Goal: Task Accomplishment & Management: Complete application form

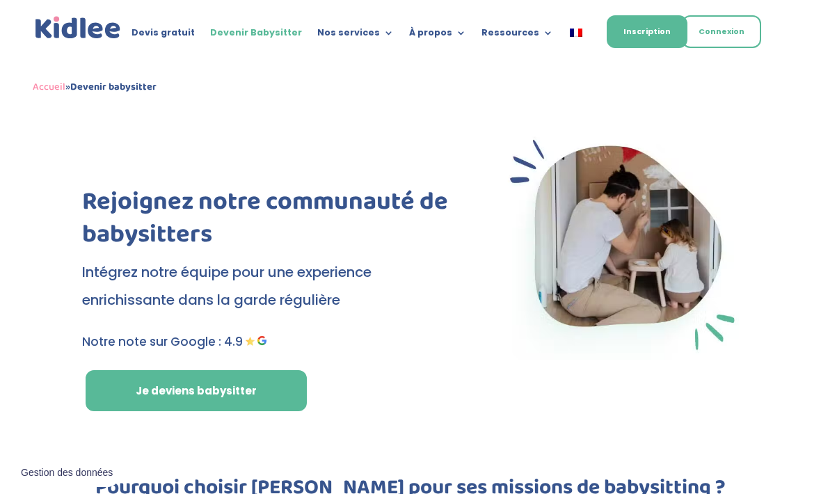
click at [205, 365] on div "Rejoignez notre communauté de babysitters Intégrez notre équipe pour une experi…" at bounding box center [272, 270] width 380 height 281
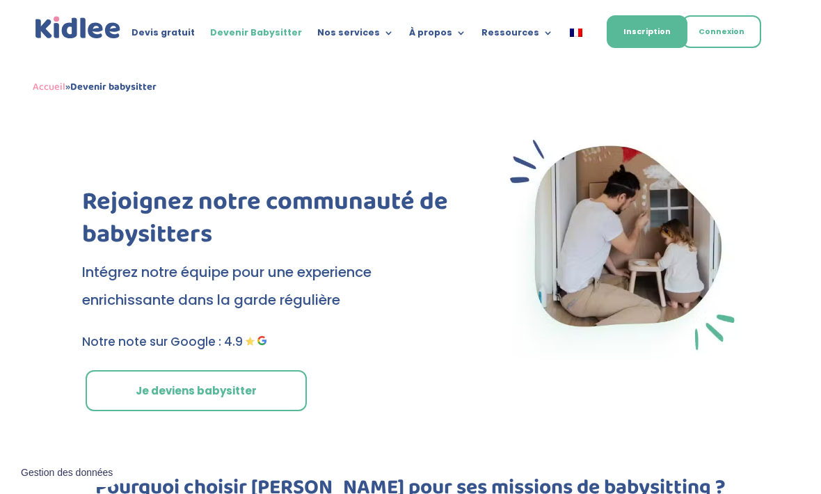
click at [214, 404] on link "Je deviens babysitter" at bounding box center [196, 391] width 221 height 42
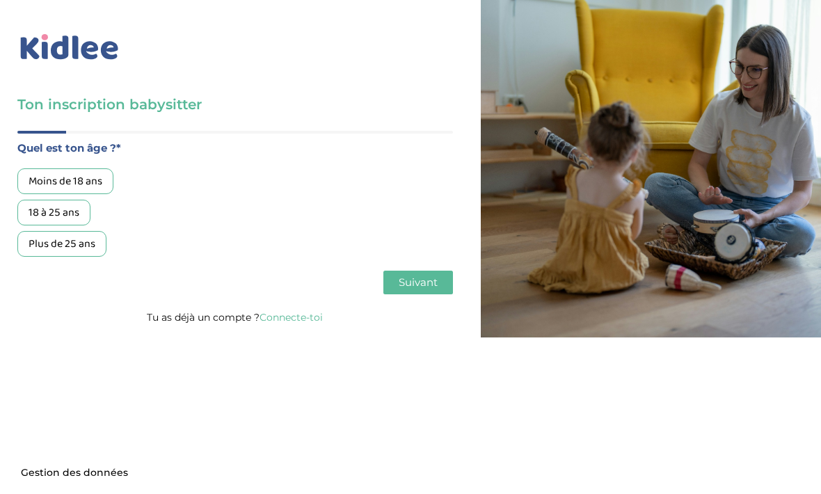
click at [70, 220] on div "18 à 25 ans" at bounding box center [53, 213] width 73 height 26
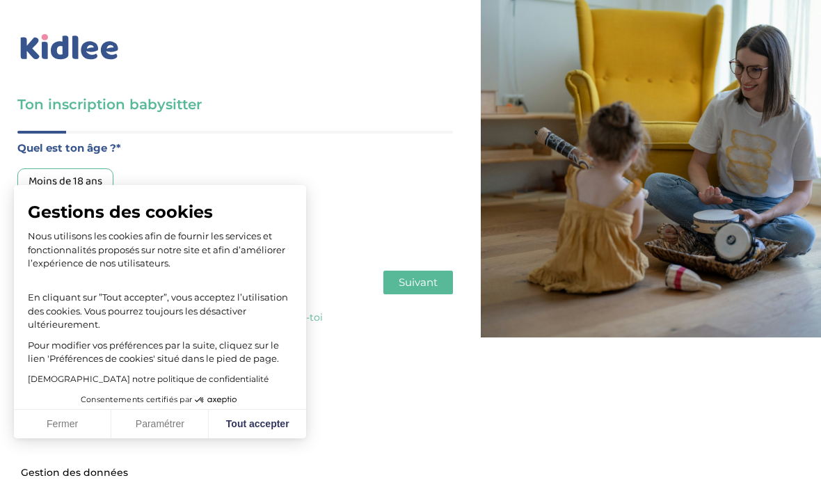
click at [425, 285] on span "Suivant" at bounding box center [418, 282] width 39 height 13
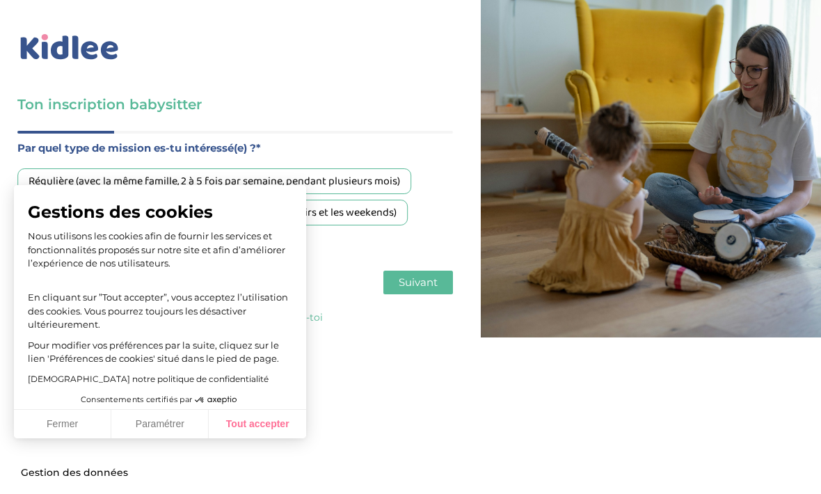
click at [278, 427] on button "Tout accepter" at bounding box center [257, 424] width 97 height 29
checkbox input "true"
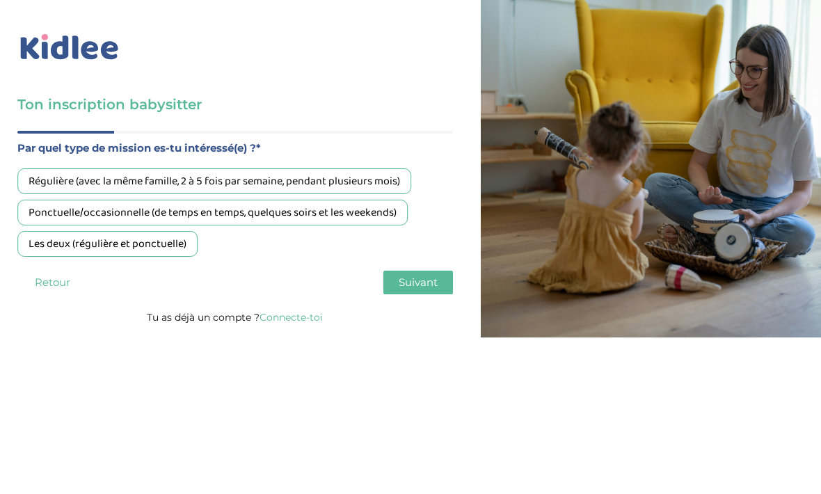
click at [179, 183] on div "Régulière (avec la même famille, 2 à 5 fois par semaine, pendant plusieurs mois)" at bounding box center [214, 181] width 394 height 26
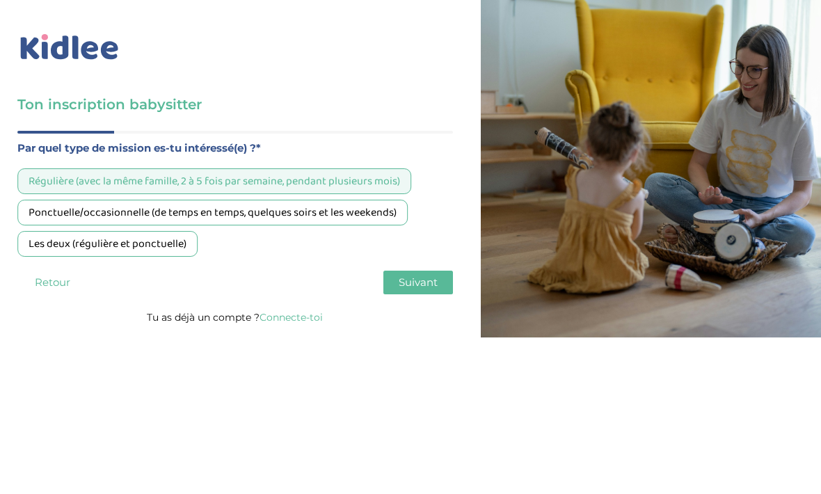
click at [217, 207] on div "Ponctuelle/occasionnelle (de temps en temps, quelques soirs et les weekends)" at bounding box center [212, 213] width 391 height 26
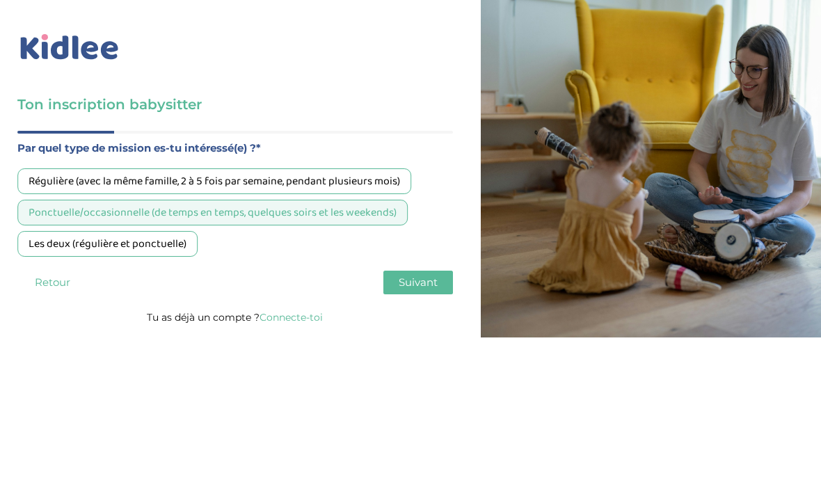
click at [168, 246] on div "Les deux (régulière et ponctuelle)" at bounding box center [107, 244] width 180 height 26
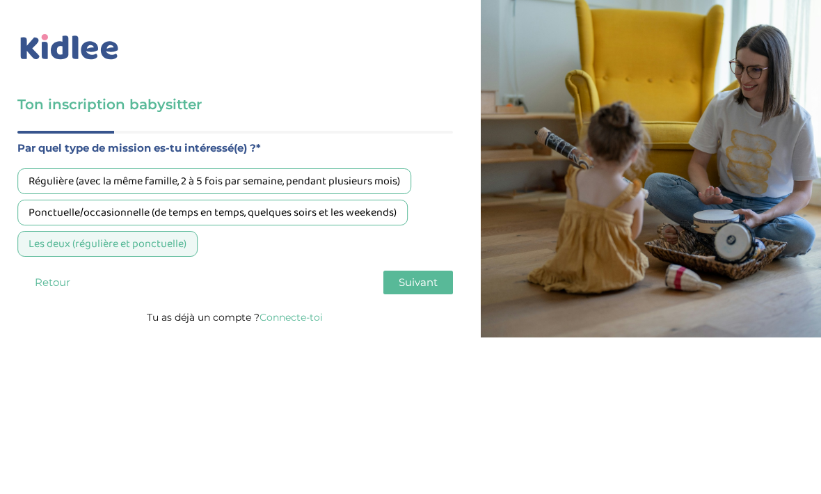
click at [431, 285] on span "Suivant" at bounding box center [418, 282] width 39 height 13
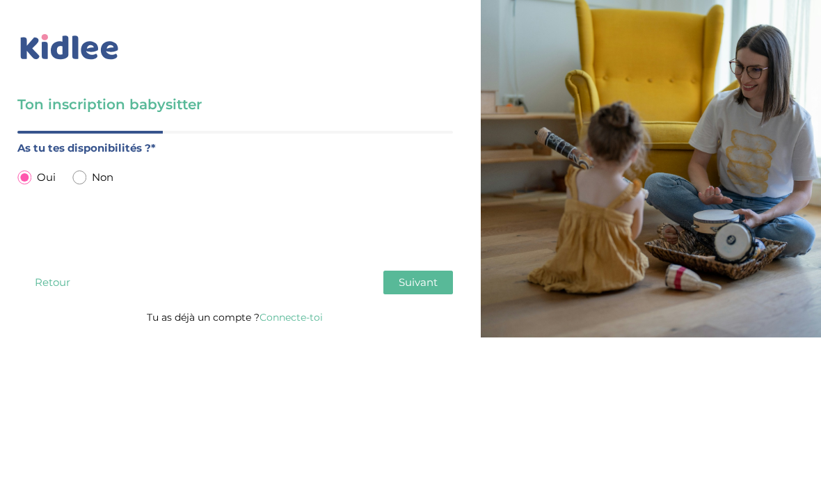
click at [36, 294] on button "Retour" at bounding box center [52, 283] width 70 height 24
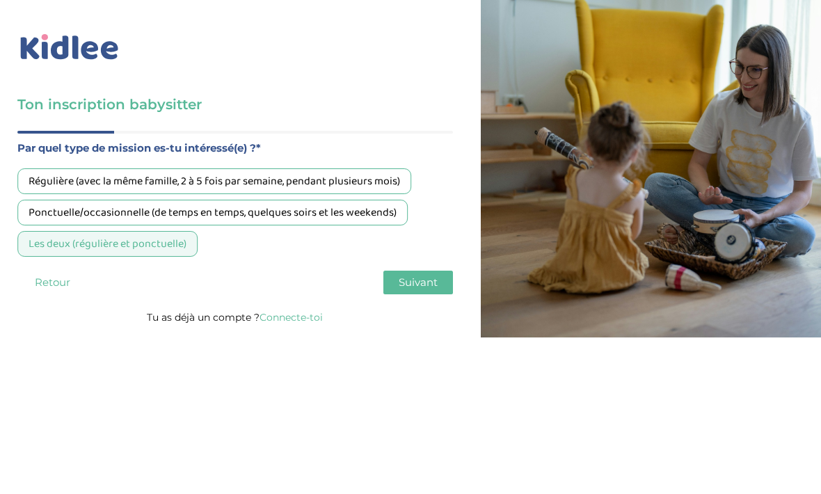
click at [328, 176] on div "Régulière (avec la même famille, 2 à 5 fois par semaine, pendant plusieurs mois)" at bounding box center [214, 181] width 394 height 26
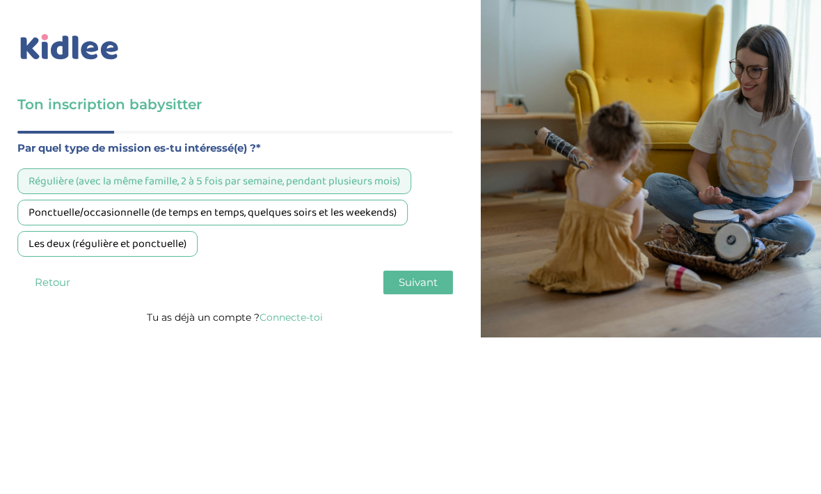
click at [408, 294] on button "Suivant" at bounding box center [419, 283] width 70 height 24
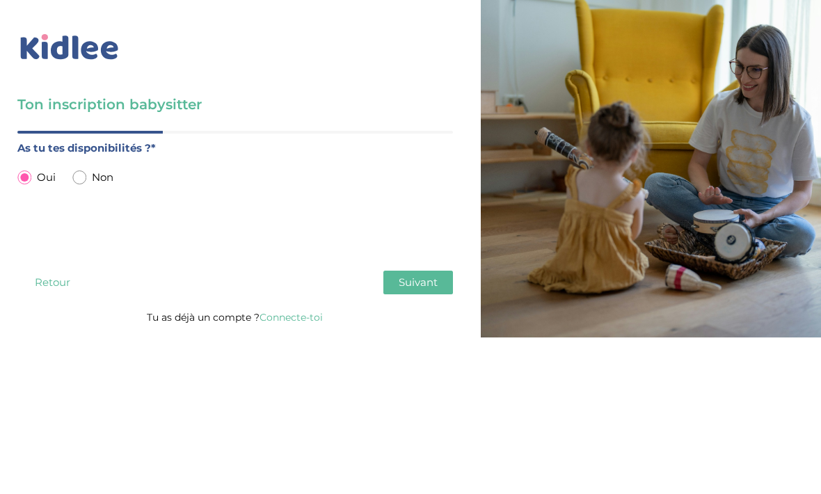
click at [47, 283] on button "Retour" at bounding box center [52, 283] width 70 height 24
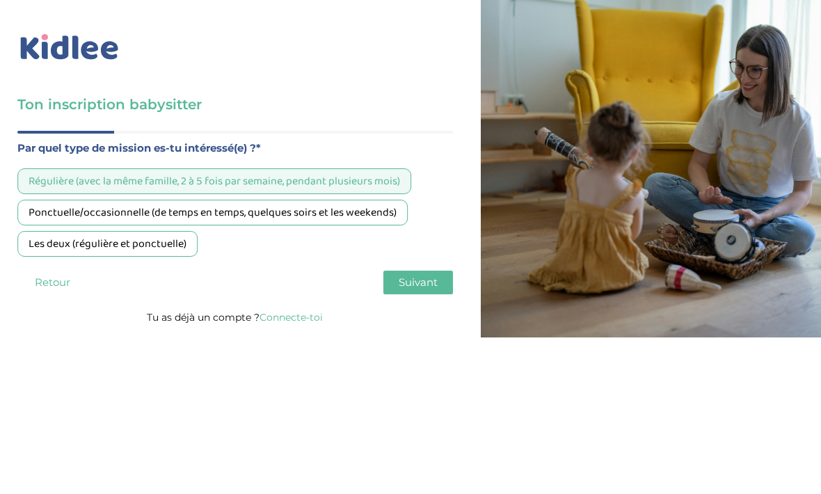
click at [42, 246] on div "Les deux (régulière et ponctuelle)" at bounding box center [107, 244] width 180 height 26
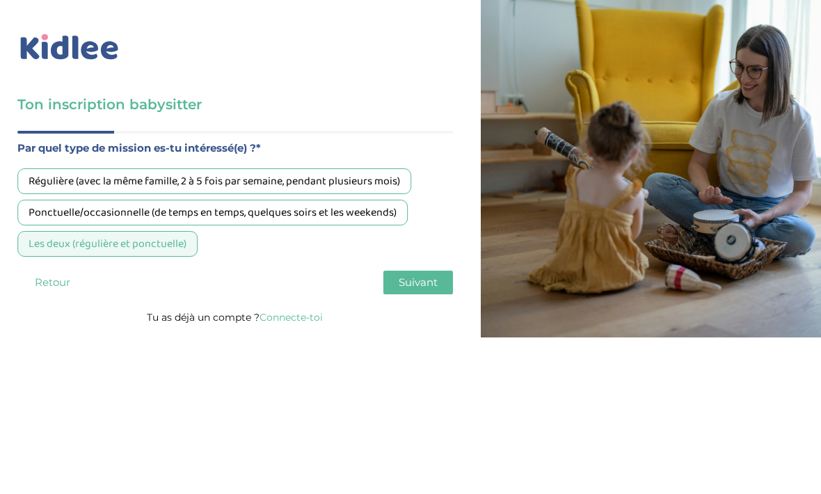
click at [441, 282] on button "Suivant" at bounding box center [419, 283] width 70 height 24
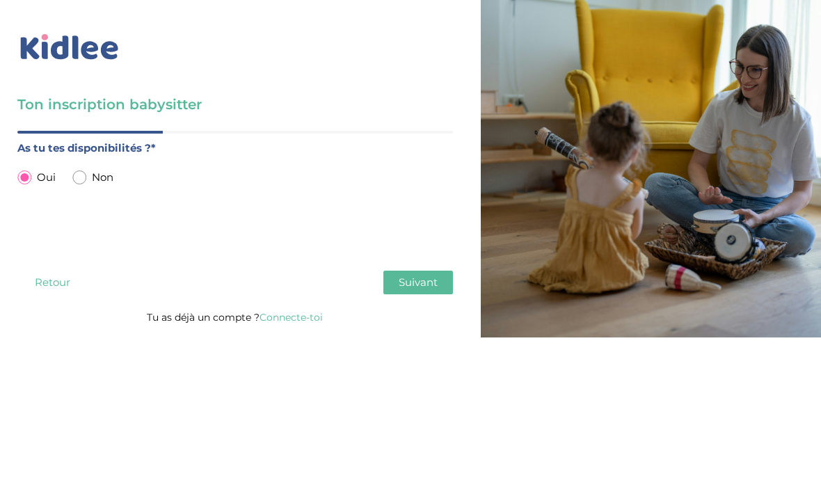
click at [451, 278] on button "Suivant" at bounding box center [419, 283] width 70 height 24
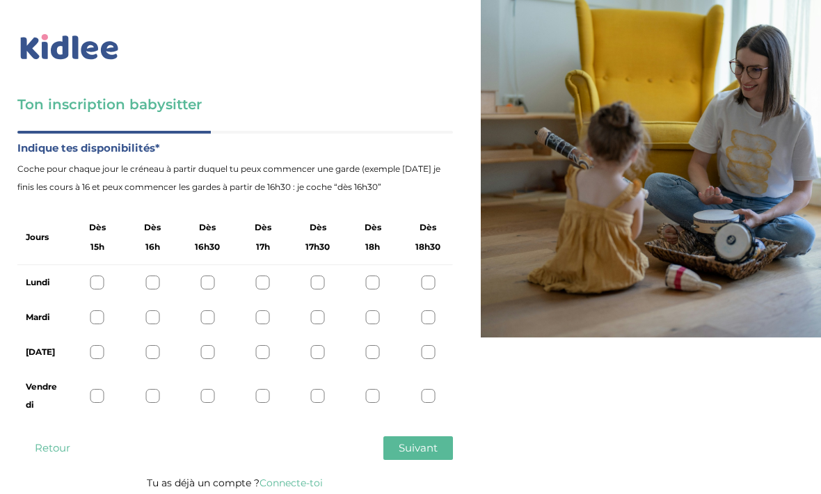
click at [97, 285] on div at bounding box center [98, 283] width 14 height 14
click at [97, 315] on div at bounding box center [98, 317] width 14 height 14
click at [93, 315] on icon at bounding box center [97, 318] width 10 height 10
click at [146, 277] on div at bounding box center [152, 283] width 14 height 14
click at [205, 288] on div at bounding box center [207, 283] width 14 height 14
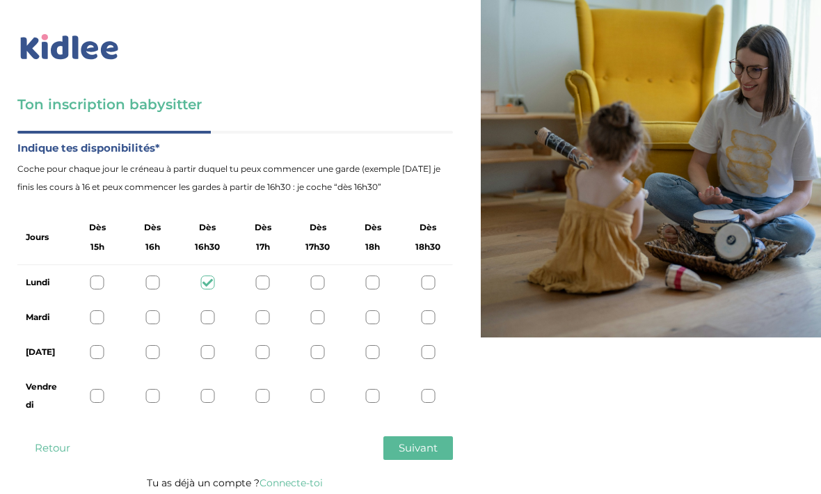
click at [98, 285] on div at bounding box center [98, 283] width 14 height 14
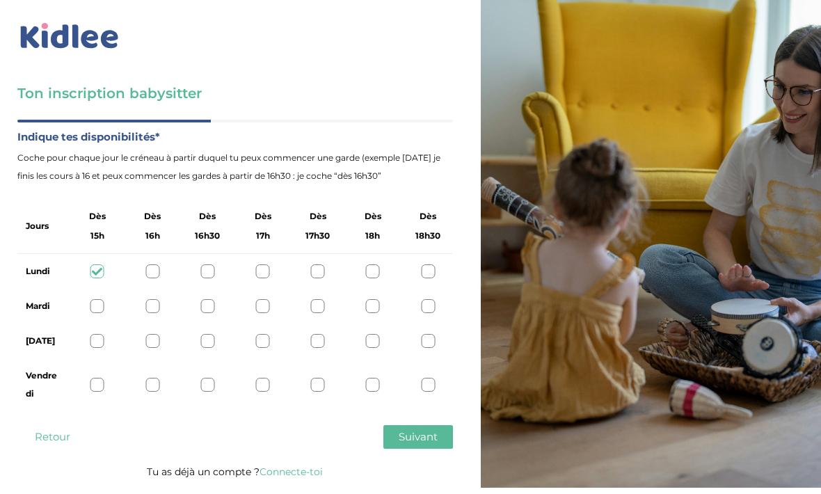
scroll to position [46, 0]
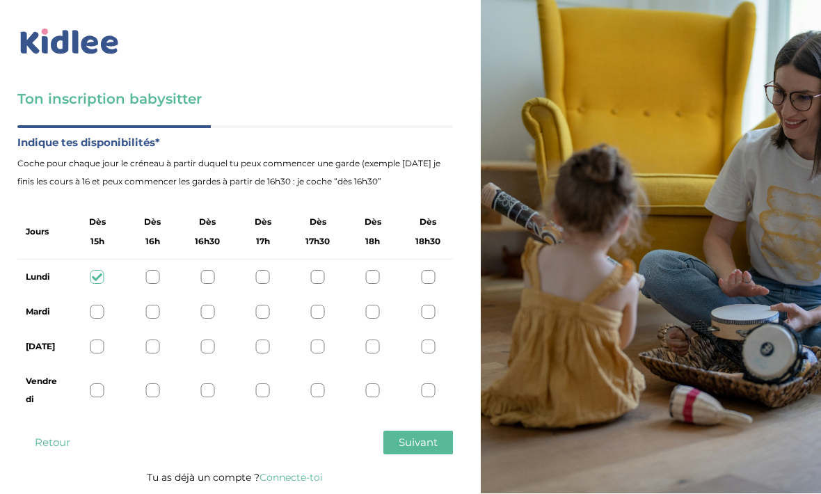
click at [258, 306] on div at bounding box center [263, 313] width 14 height 14
click at [263, 340] on div at bounding box center [263, 347] width 14 height 14
click at [204, 365] on div "Vendredi" at bounding box center [235, 391] width 436 height 53
click at [196, 365] on div "Vendredi" at bounding box center [235, 391] width 436 height 53
click at [203, 384] on div at bounding box center [207, 391] width 14 height 14
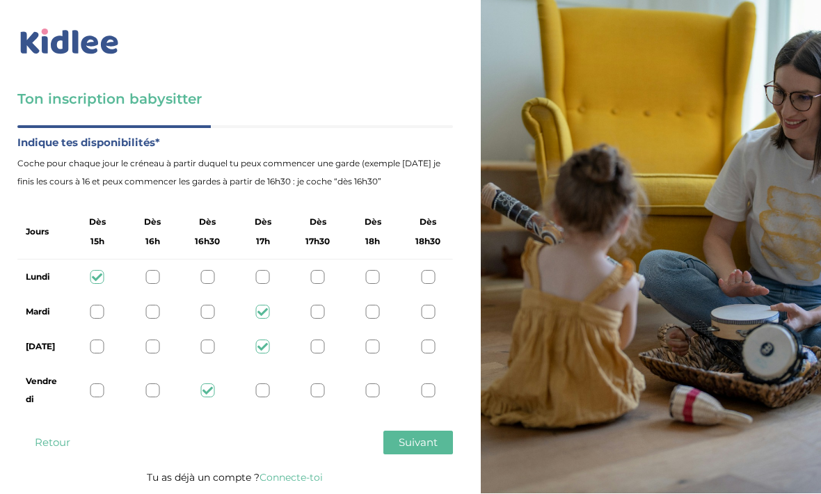
click at [434, 436] on span "Suivant" at bounding box center [418, 442] width 39 height 13
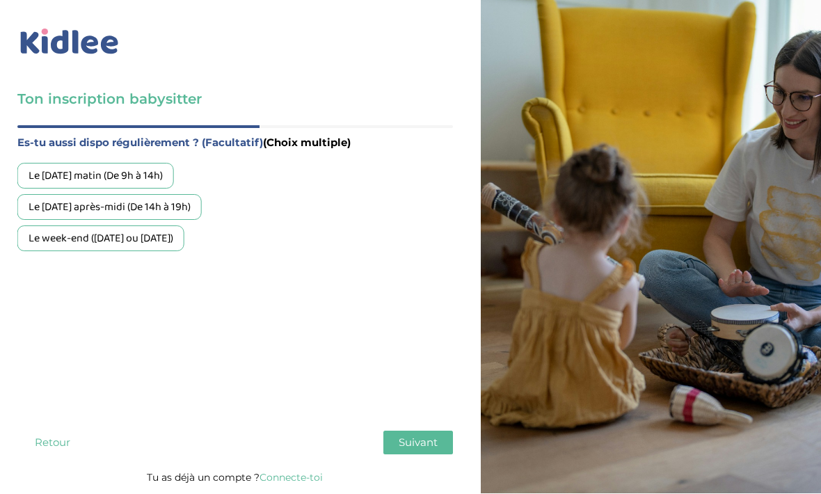
click at [39, 226] on div "Le week-end (samedi ou dimanche)" at bounding box center [100, 239] width 167 height 26
click at [452, 432] on button "Suivant" at bounding box center [419, 444] width 70 height 24
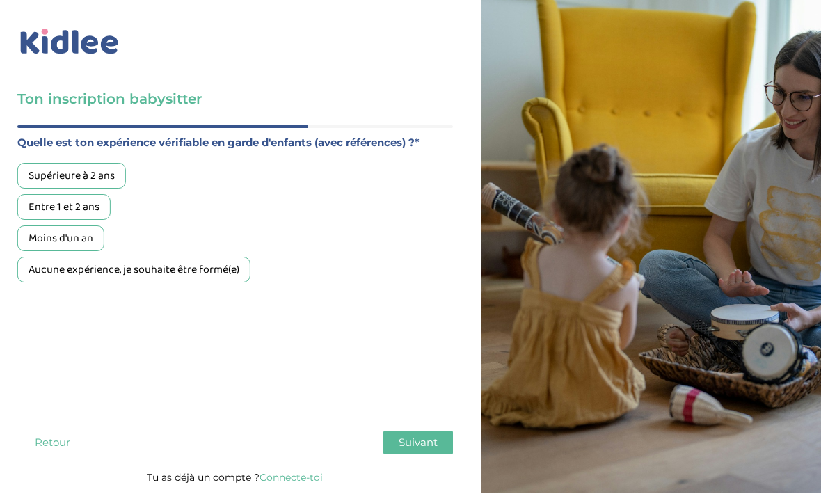
click at [3, 116] on div "Ton inscription babysitter Merci de vérifier que tous les champs sont remplis a…" at bounding box center [235, 244] width 491 height 499
click at [34, 164] on div "Supérieure à 2 ans" at bounding box center [71, 177] width 109 height 26
click at [40, 195] on div "Entre 1 et 2 ans" at bounding box center [63, 208] width 93 height 26
click at [40, 164] on div "Supérieure à 2 ans" at bounding box center [71, 177] width 109 height 26
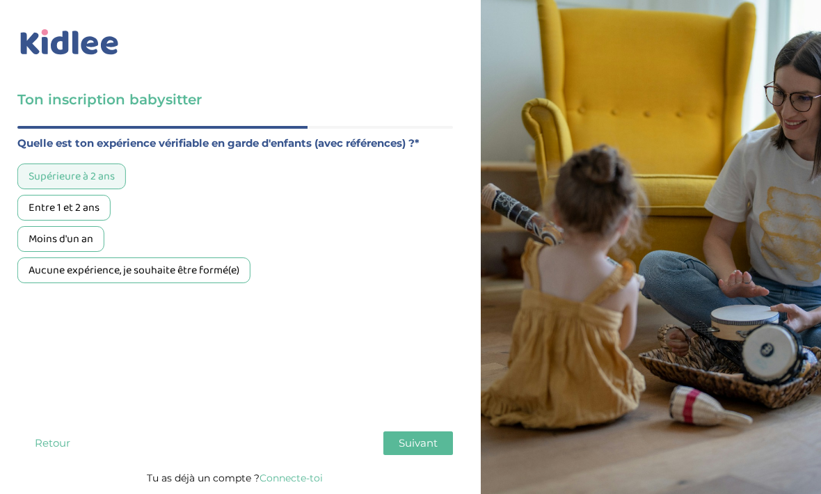
scroll to position [10, 0]
click at [426, 436] on span "Suivant" at bounding box center [418, 442] width 39 height 13
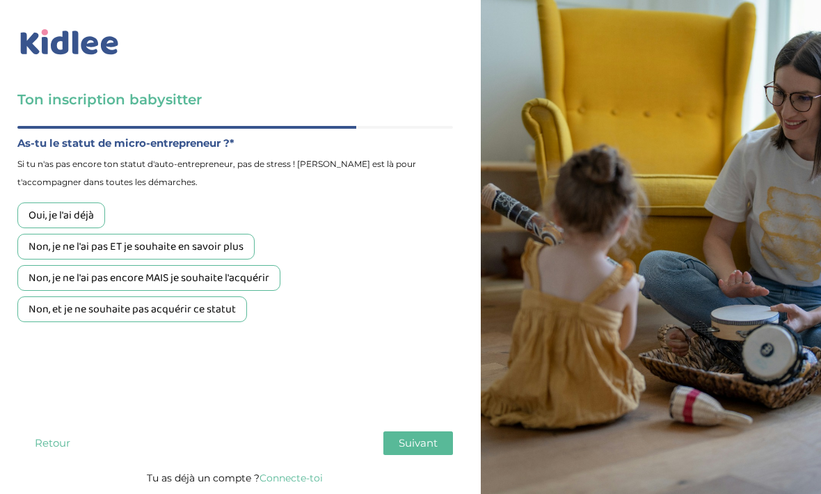
click at [135, 316] on div "Non, et je ne souhaite pas acquérir ce statut" at bounding box center [132, 310] width 230 height 26
click at [419, 436] on span "Suivant" at bounding box center [418, 442] width 39 height 13
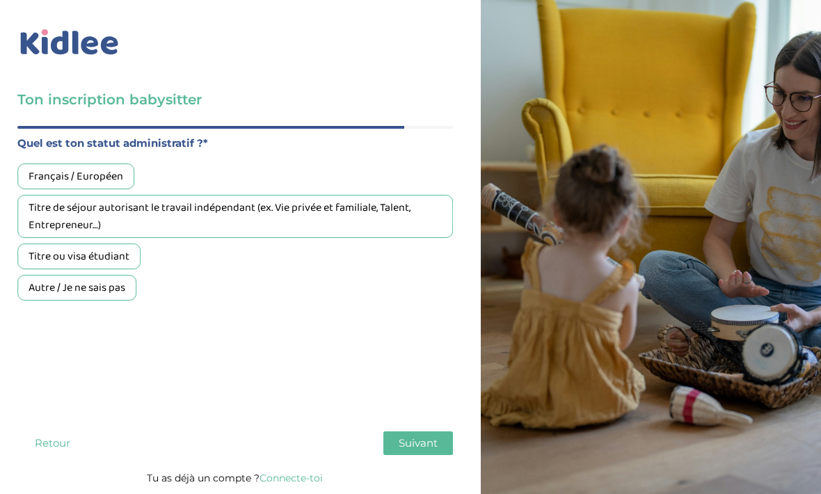
click at [44, 175] on div "Français / Européen" at bounding box center [75, 177] width 117 height 26
click at [412, 444] on span "Suivant" at bounding box center [418, 442] width 39 height 13
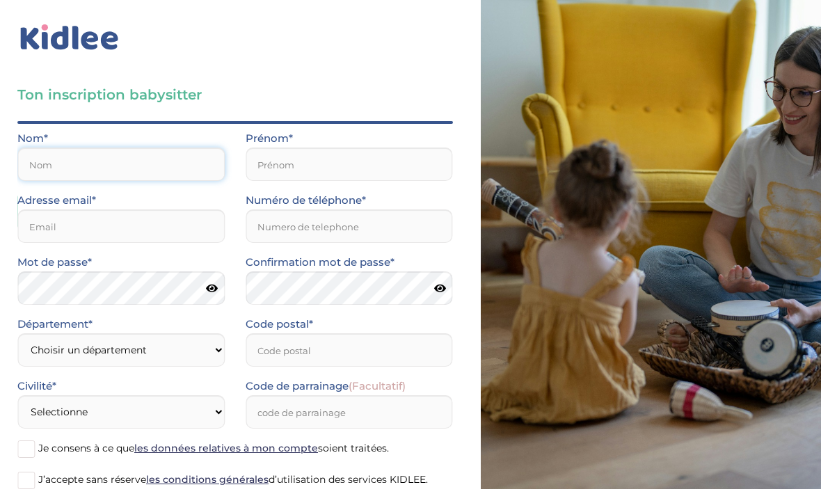
click at [50, 165] on input "text" at bounding box center [120, 164] width 207 height 33
type input "Joseph"
click at [290, 165] on input "text" at bounding box center [349, 164] width 207 height 33
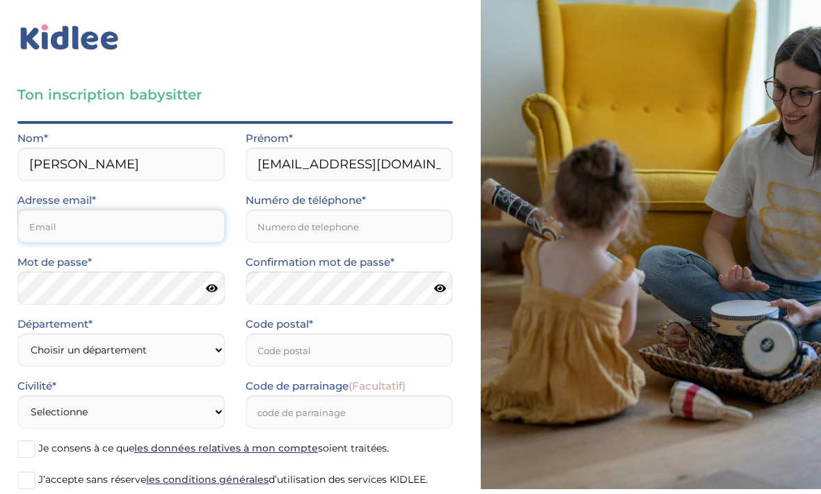
click at [78, 242] on input "email" at bounding box center [120, 226] width 207 height 33
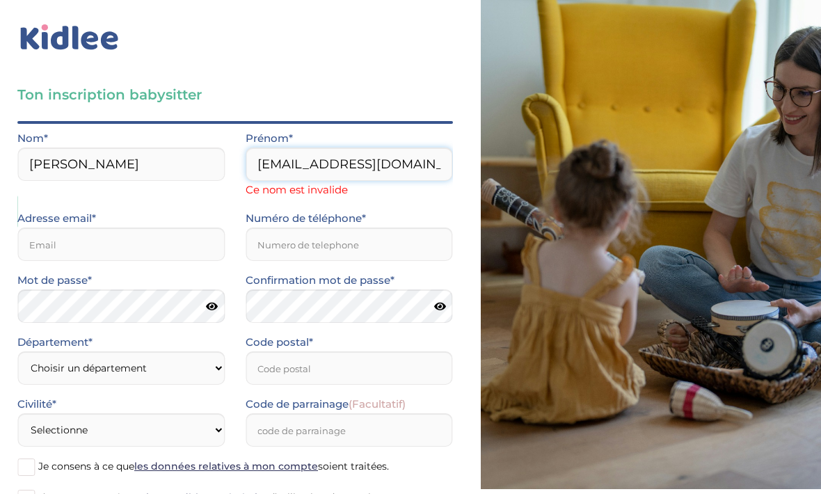
click at [432, 167] on input "Dieudnylove@gmail.com" at bounding box center [349, 164] width 207 height 33
type input "Dieudnylove"
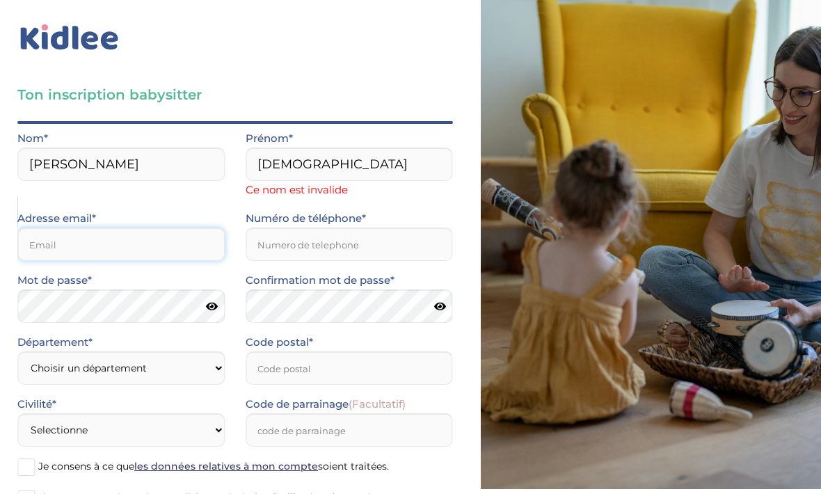
click at [43, 255] on form "Nom* Joseph Prénom* Dieudnylove Ce nom est invalide Adresse email* Numéro de té…" at bounding box center [235, 325] width 436 height 391
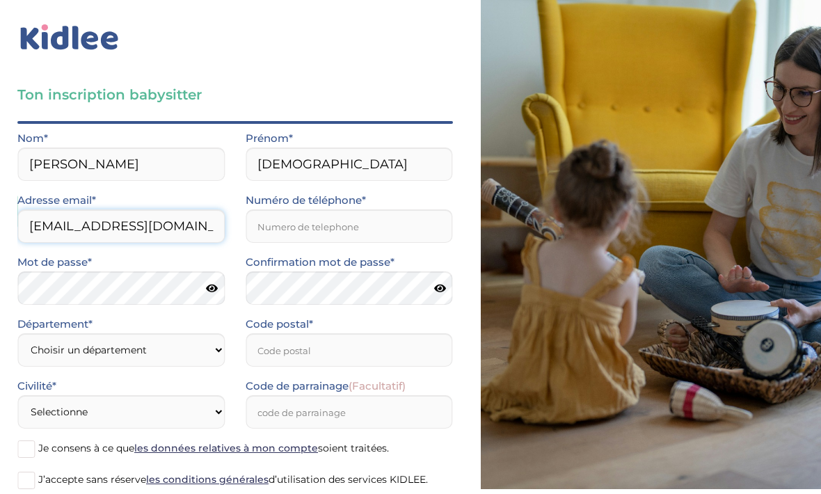
type input "josephdieudnylove@gmail.com"
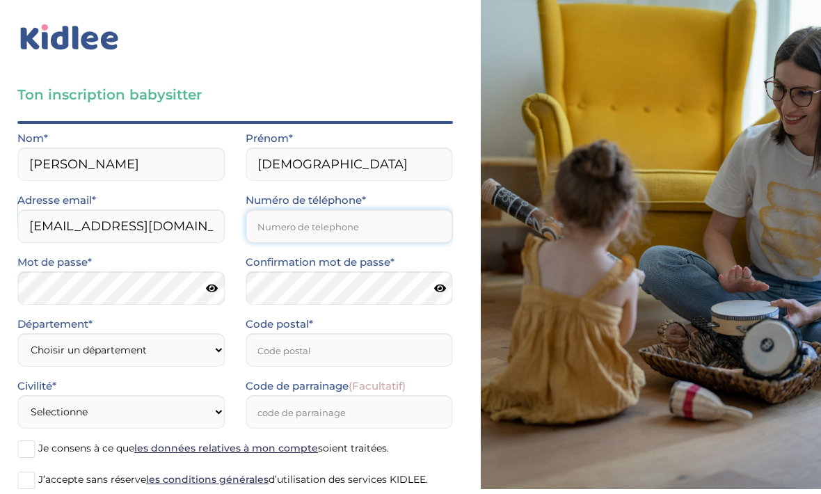
click at [277, 223] on input "Numéro de téléphone*" at bounding box center [349, 226] width 207 height 33
type input "0644982187"
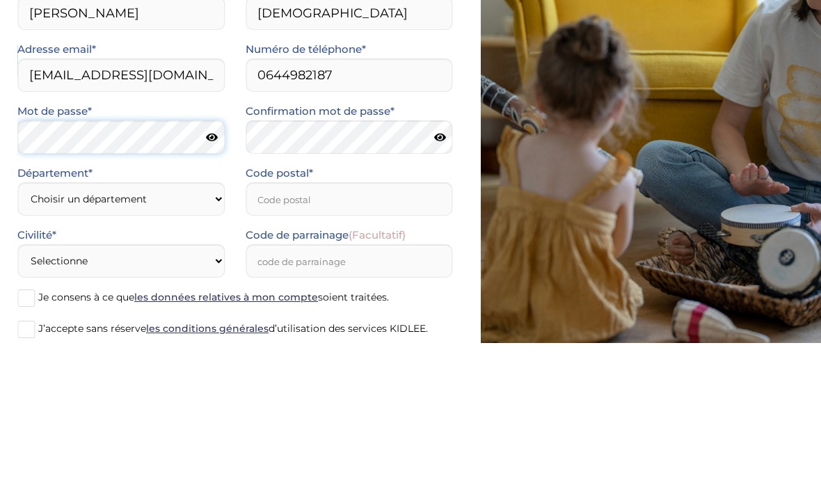
scroll to position [94, 0]
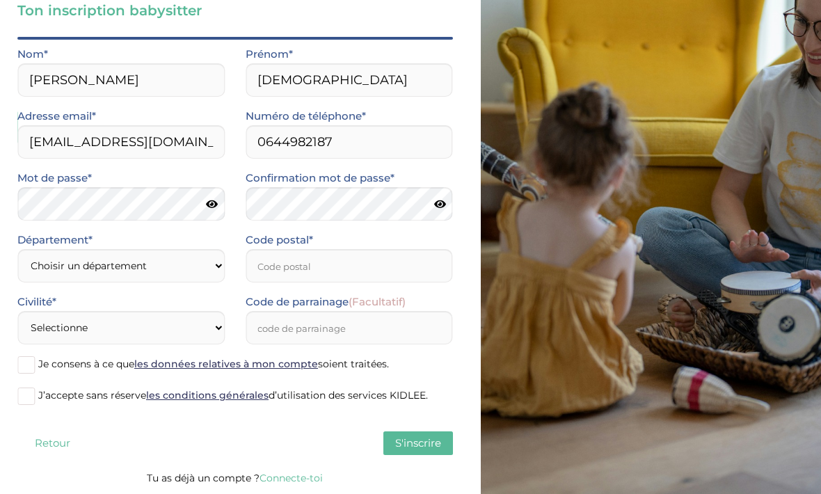
click at [206, 209] on icon at bounding box center [212, 204] width 12 height 10
click at [146, 267] on form "Nom* Joseph Prénom* Dieudnylove Adresse email* josephdieudnylove@gmail.com Numé…" at bounding box center [235, 231] width 436 height 372
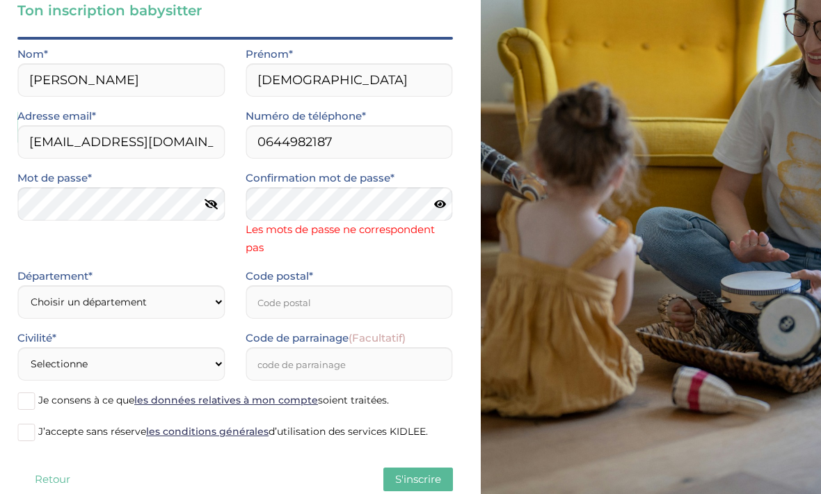
click at [435, 199] on icon at bounding box center [440, 204] width 12 height 10
click at [61, 310] on form "Nom* Joseph Prénom* Dieudnylove Adresse email* josephdieudnylove@gmail.com Numé…" at bounding box center [235, 249] width 436 height 409
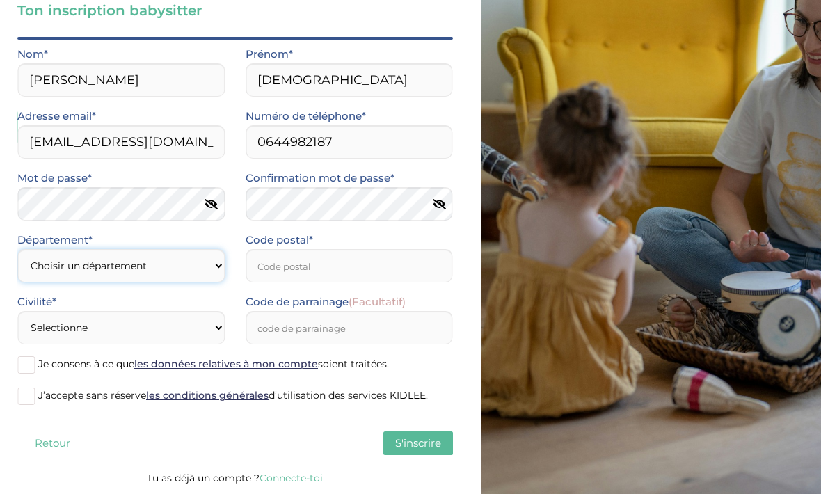
select select "75"
click at [412, 254] on input "Code postal*" at bounding box center [349, 265] width 207 height 33
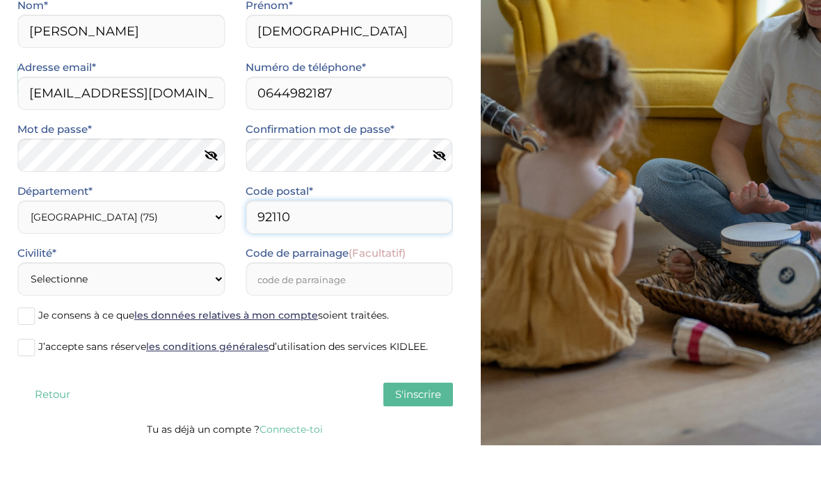
type input "92110"
click at [65, 311] on select "Selectionne Mr Mme" at bounding box center [120, 327] width 207 height 33
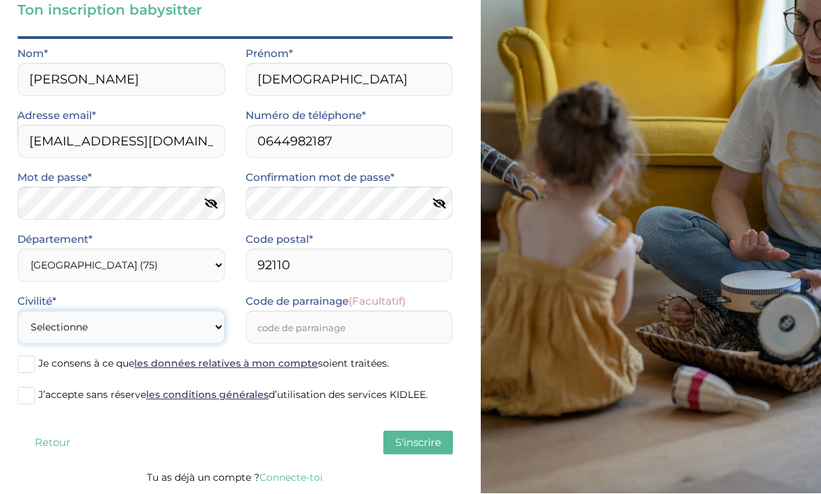
select select "1"
click at [35, 402] on label "J’accepte sans réserve les conditions générales d’utilisation des services KIDL…" at bounding box center [235, 396] width 436 height 21
click at [0, 0] on input "J’accepte sans réserve les conditions générales d’utilisation des services KIDL…" at bounding box center [0, 0] width 0 height 0
click at [15, 393] on div "Ton inscription babysitter Merci de vérifier que tous les champs sont remplis a…" at bounding box center [235, 200] width 491 height 588
click at [26, 368] on span at bounding box center [25, 364] width 17 height 17
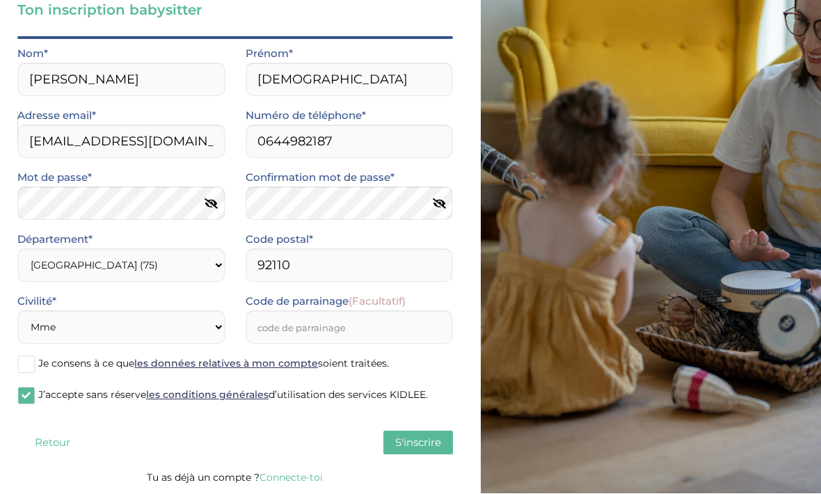
click at [0, 0] on input "Je consens à ce que les données relatives à mon compte soient traitées." at bounding box center [0, 0] width 0 height 0
click at [27, 396] on span at bounding box center [25, 396] width 17 height 17
click at [0, 0] on input "J’accepte sans réserve les conditions générales d’utilisation des services KIDL…" at bounding box center [0, 0] width 0 height 0
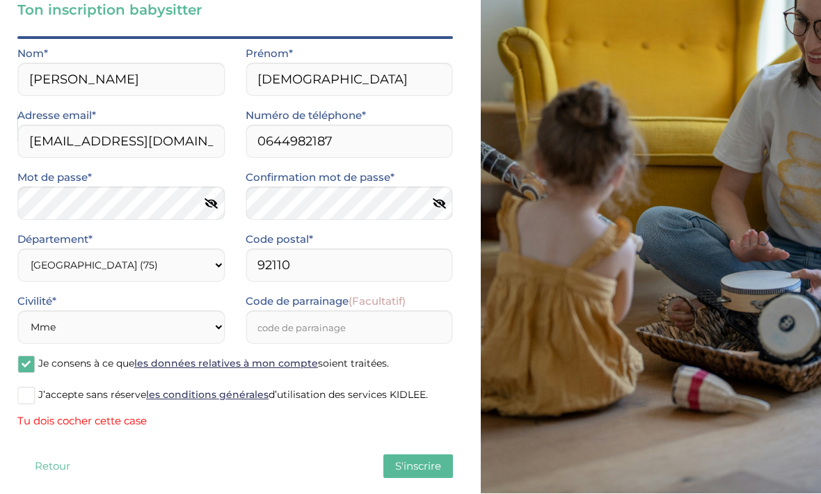
click at [29, 397] on span at bounding box center [25, 395] width 17 height 17
click at [0, 0] on input "J’accepte sans réserve les conditions générales d’utilisation des services KIDL…" at bounding box center [0, 0] width 0 height 0
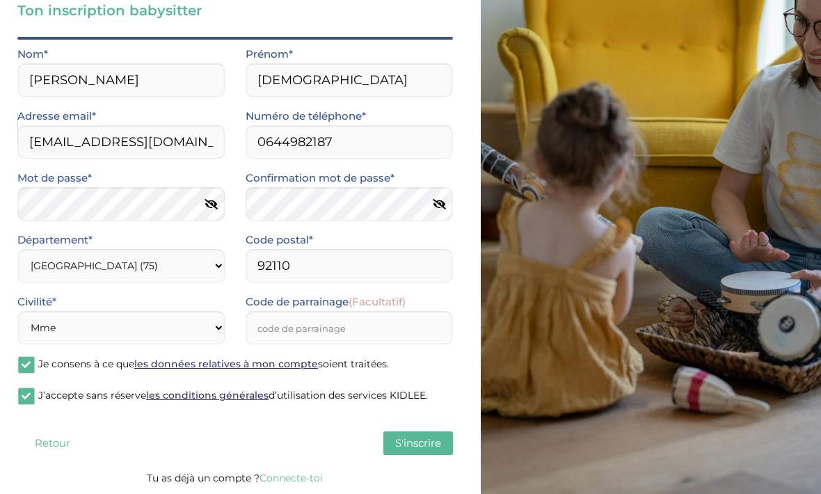
click at [424, 434] on button "S'inscrire" at bounding box center [419, 444] width 70 height 24
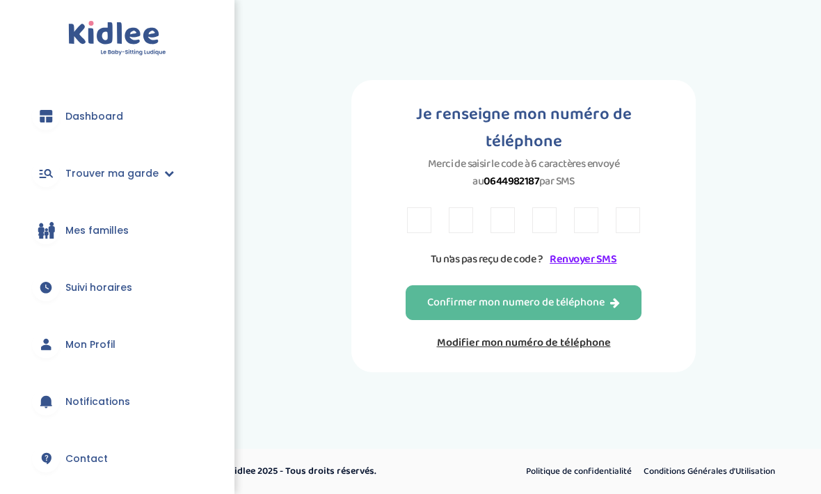
click at [412, 233] on input "text" at bounding box center [419, 220] width 24 height 26
type input "C"
type input "È"
type input "7"
type input "P"
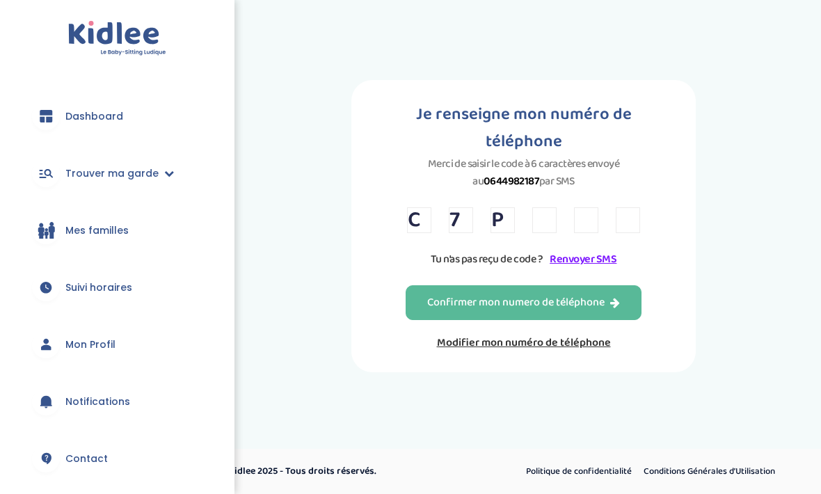
type input "L"
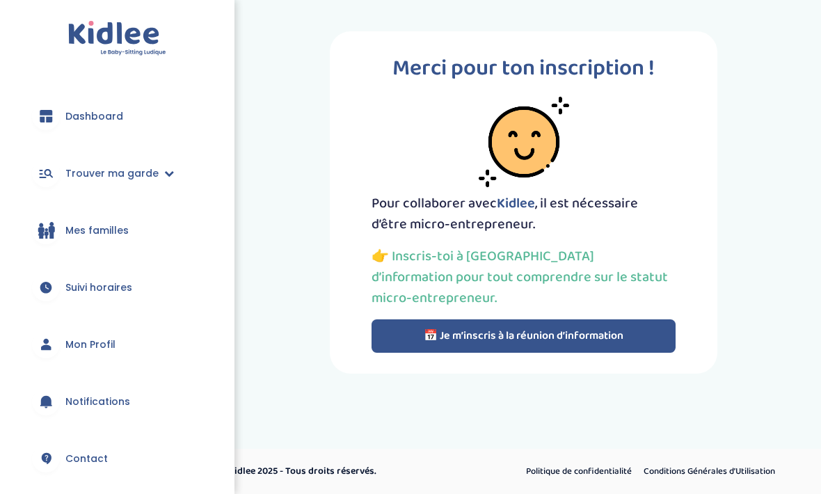
click at [622, 368] on div "Merci pour ton inscription ! Pour collaborer avec [PERSON_NAME] , il est nécess…" at bounding box center [524, 202] width 388 height 343
click at [659, 327] on button "📅 Je m’inscris à la réunion d’information" at bounding box center [524, 336] width 304 height 33
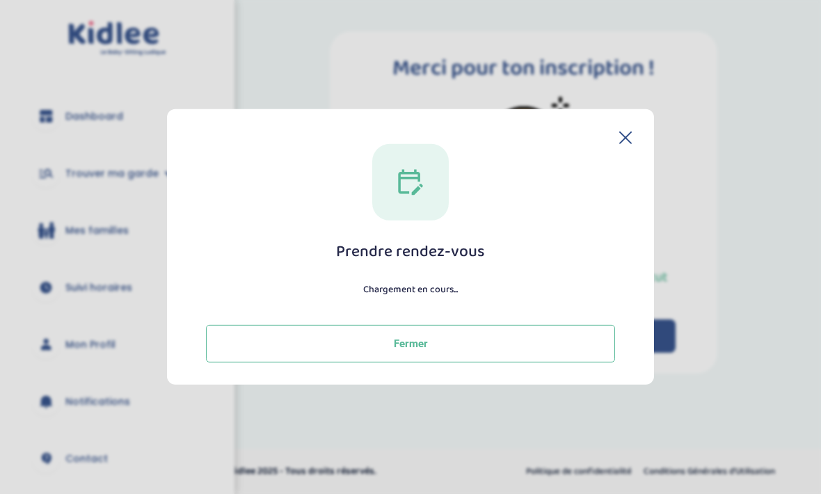
click at [628, 132] on icon at bounding box center [626, 138] width 13 height 13
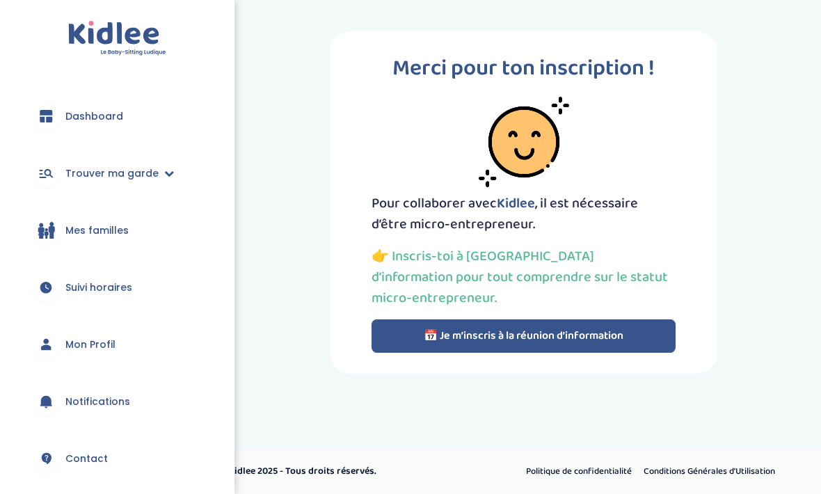
click at [595, 332] on button "📅 Je m’inscris à la réunion d’information" at bounding box center [524, 336] width 304 height 33
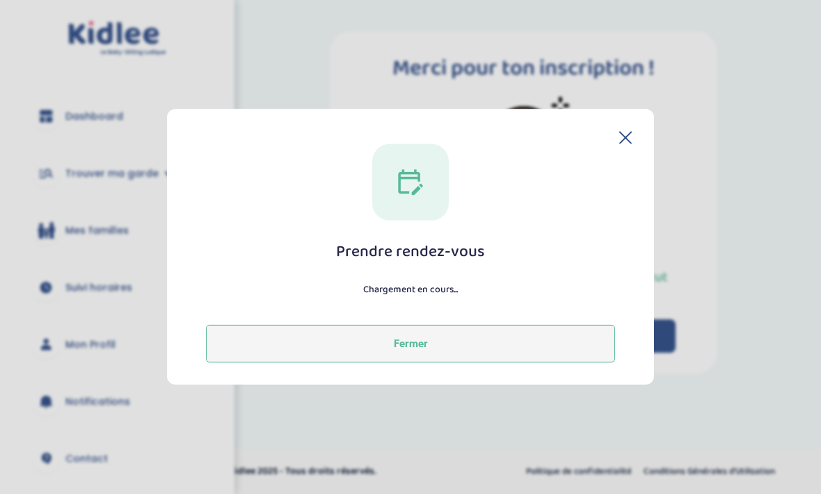
click at [563, 343] on button "Fermer" at bounding box center [410, 344] width 409 height 38
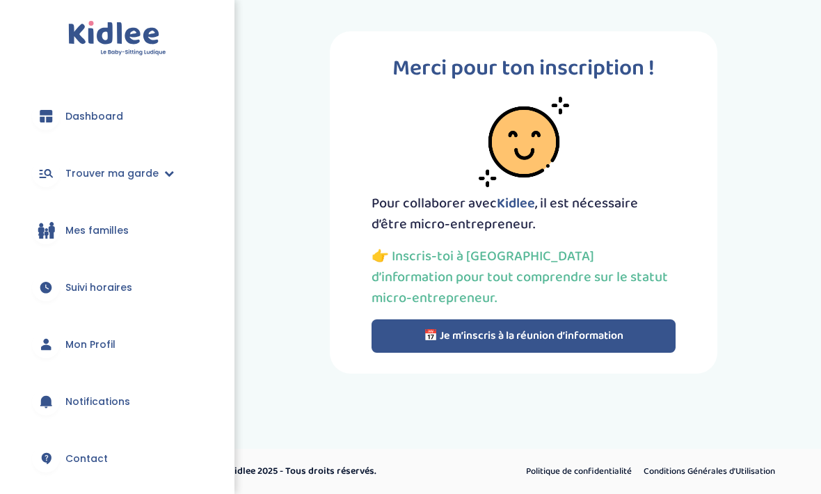
click at [581, 336] on button "📅 Je m’inscris à la réunion d’information" at bounding box center [524, 336] width 304 height 33
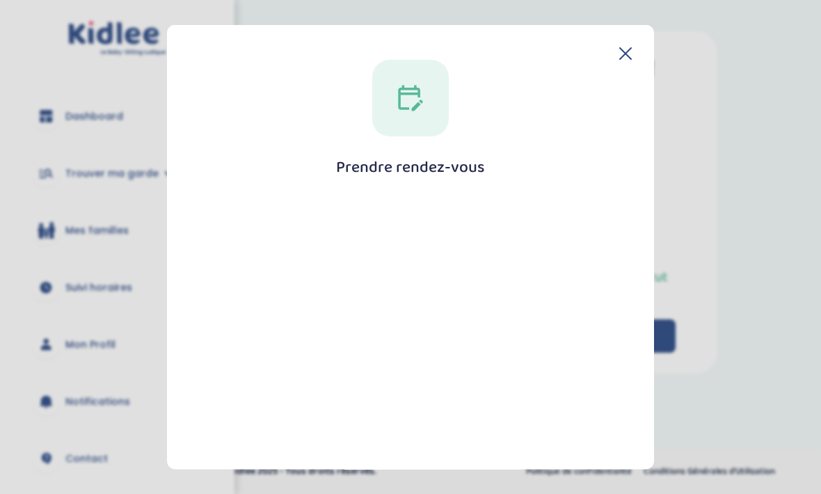
click at [717, 84] on section "Prendre rendez-vous [GEOGRAPHIC_DATA]" at bounding box center [410, 247] width 821 height 494
click at [629, 47] on icon at bounding box center [626, 53] width 13 height 13
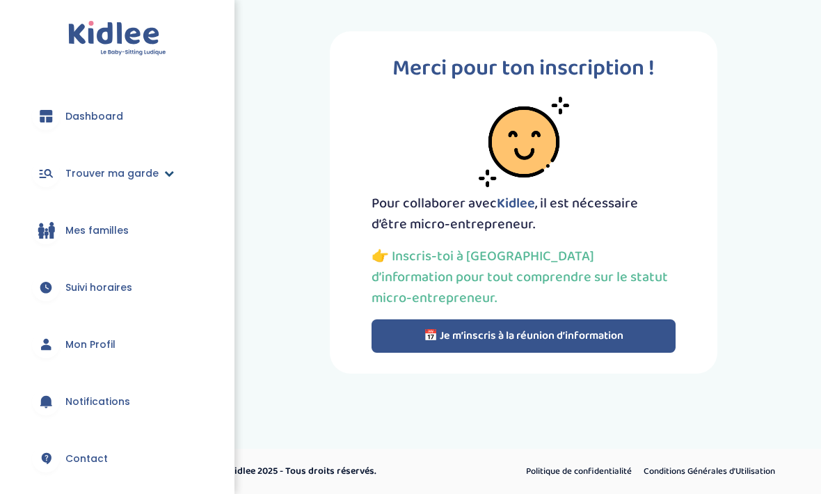
click at [151, 173] on span "Trouver ma garde" at bounding box center [111, 173] width 93 height 15
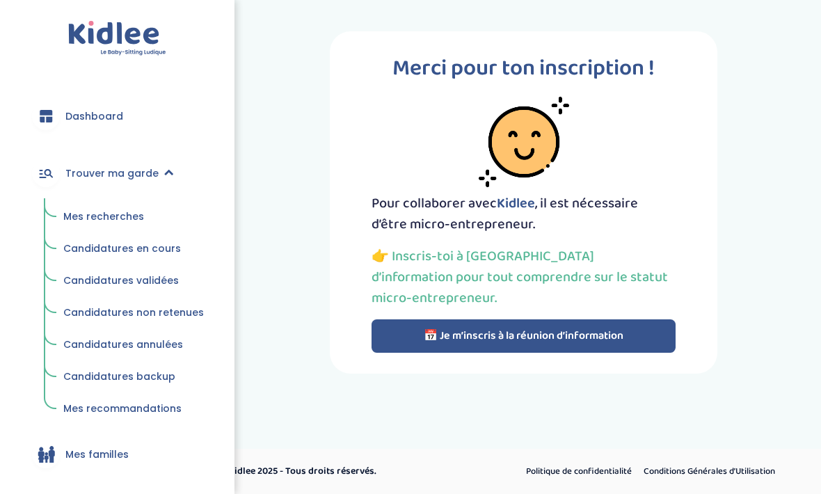
click at [35, 443] on link "Mes familles" at bounding box center [117, 455] width 193 height 50
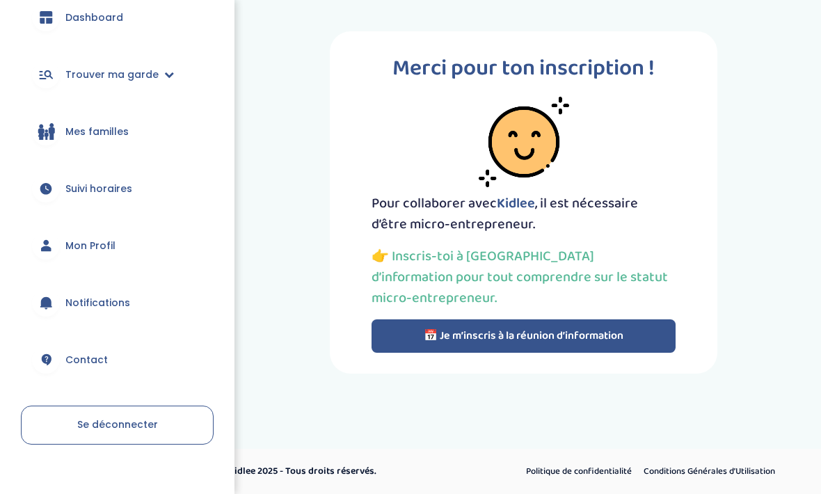
scroll to position [101, 0]
click at [653, 331] on button "📅 Je m’inscris à la réunion d’information" at bounding box center [524, 336] width 304 height 33
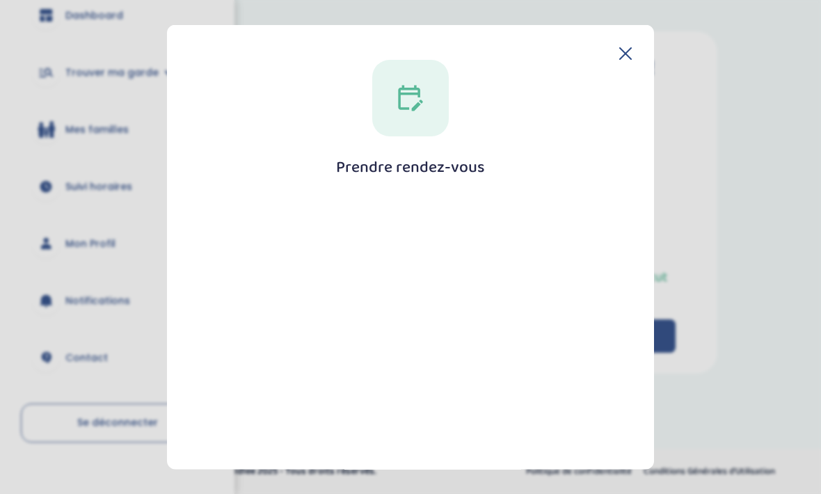
scroll to position [0, 0]
click at [620, 47] on icon at bounding box center [626, 53] width 13 height 13
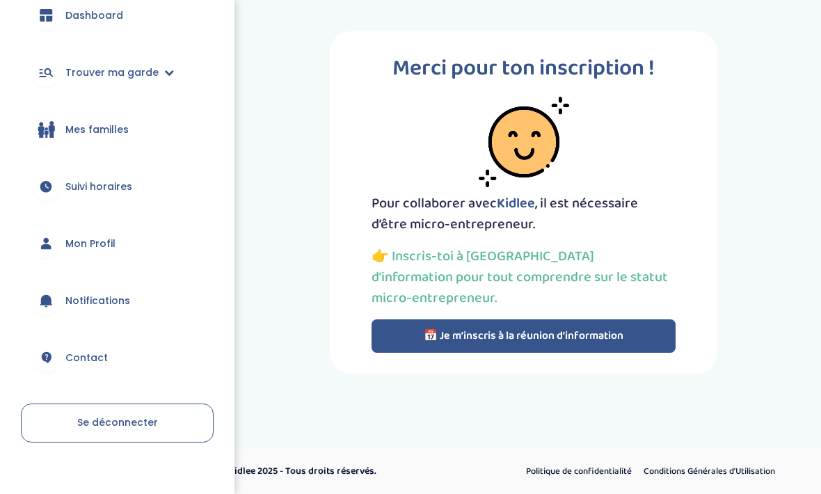
click at [596, 341] on button "📅 Je m’inscris à la réunion d’information" at bounding box center [524, 336] width 304 height 33
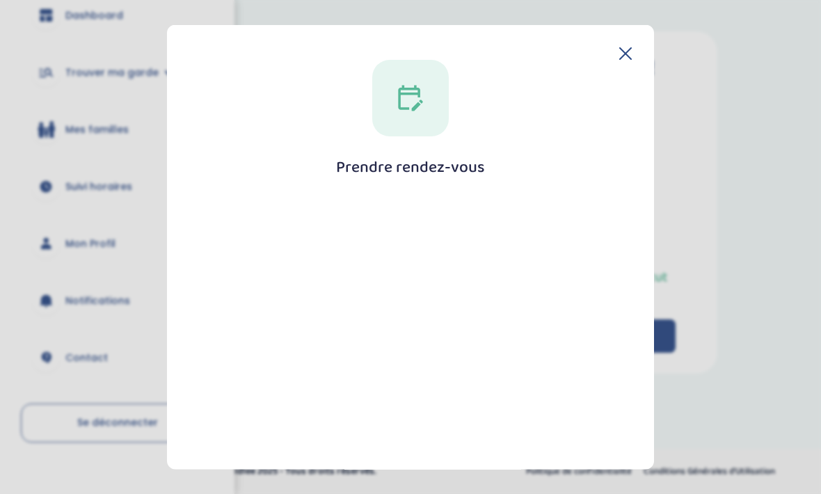
click at [638, 27] on div "Prendre rendez-vous [GEOGRAPHIC_DATA]" at bounding box center [410, 247] width 487 height 445
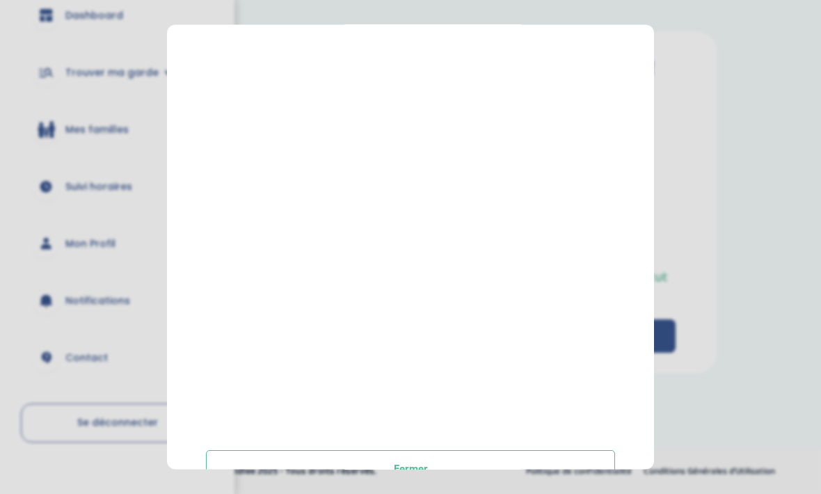
scroll to position [222, 0]
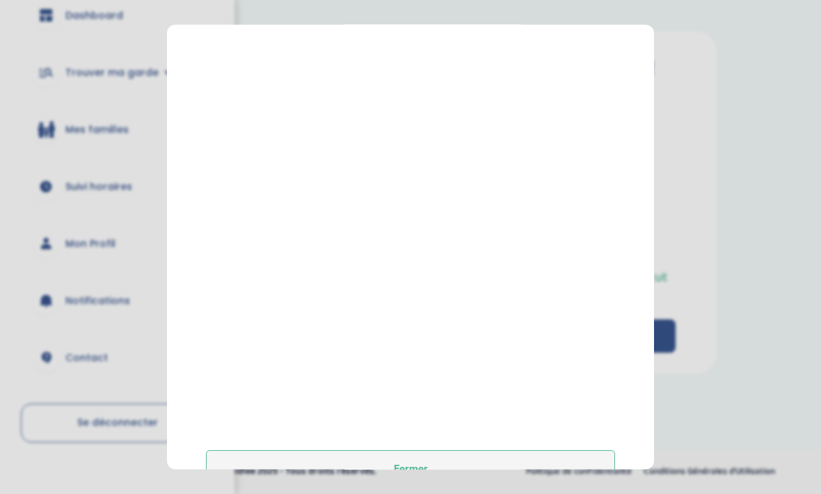
click at [237, 460] on button "Fermer" at bounding box center [410, 470] width 409 height 38
